Goal: Navigation & Orientation: Go to known website

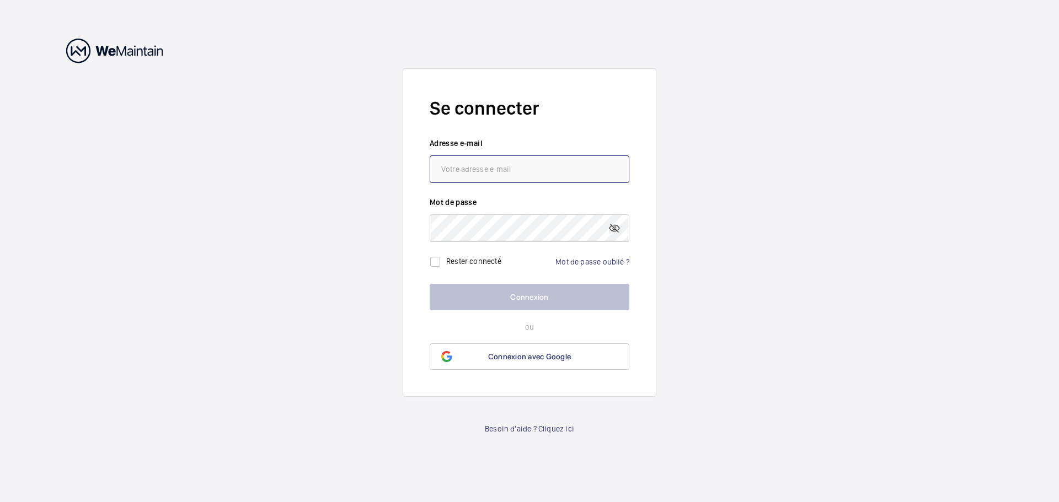
click at [515, 167] on input "email" at bounding box center [530, 170] width 200 height 28
type input "[PERSON_NAME][EMAIL_ADDRESS][DOMAIN_NAME]"
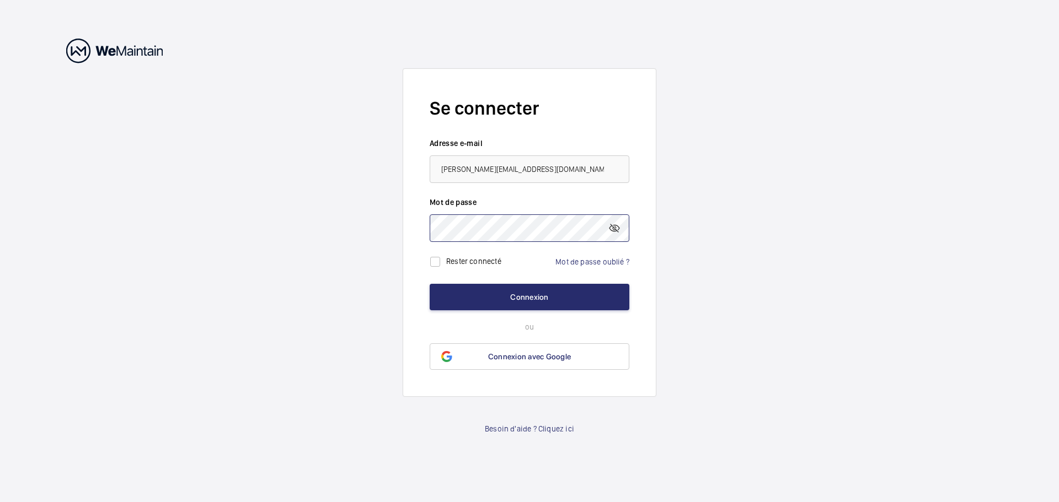
click at [430, 284] on button "Connexion" at bounding box center [530, 297] width 200 height 26
